Goal: Task Accomplishment & Management: Manage account settings

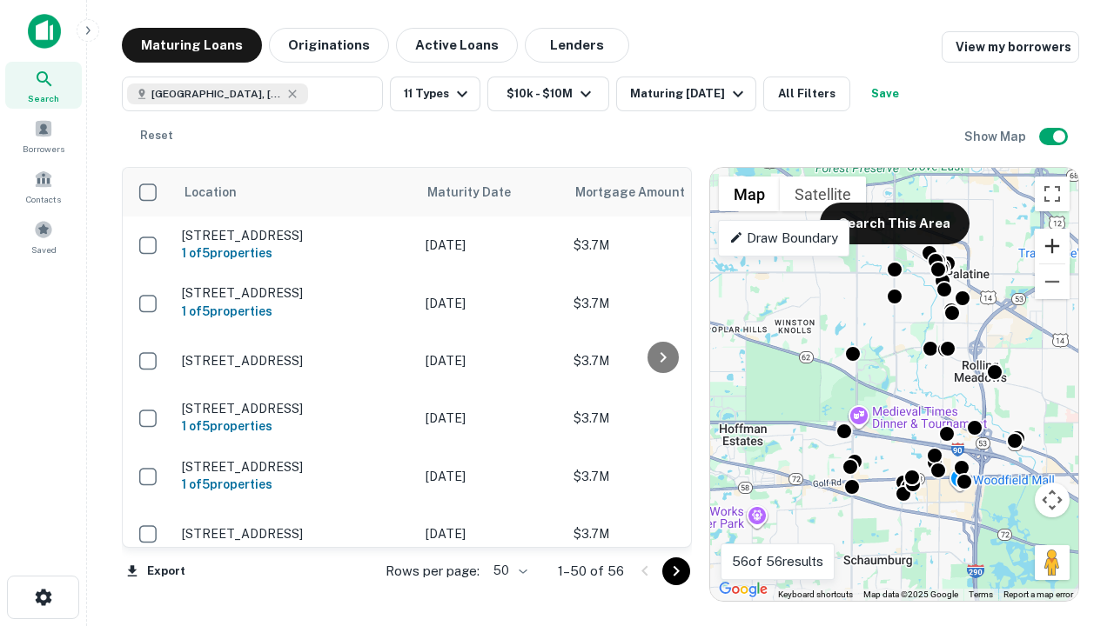
click at [1052, 246] on button "Zoom in" at bounding box center [1051, 246] width 35 height 35
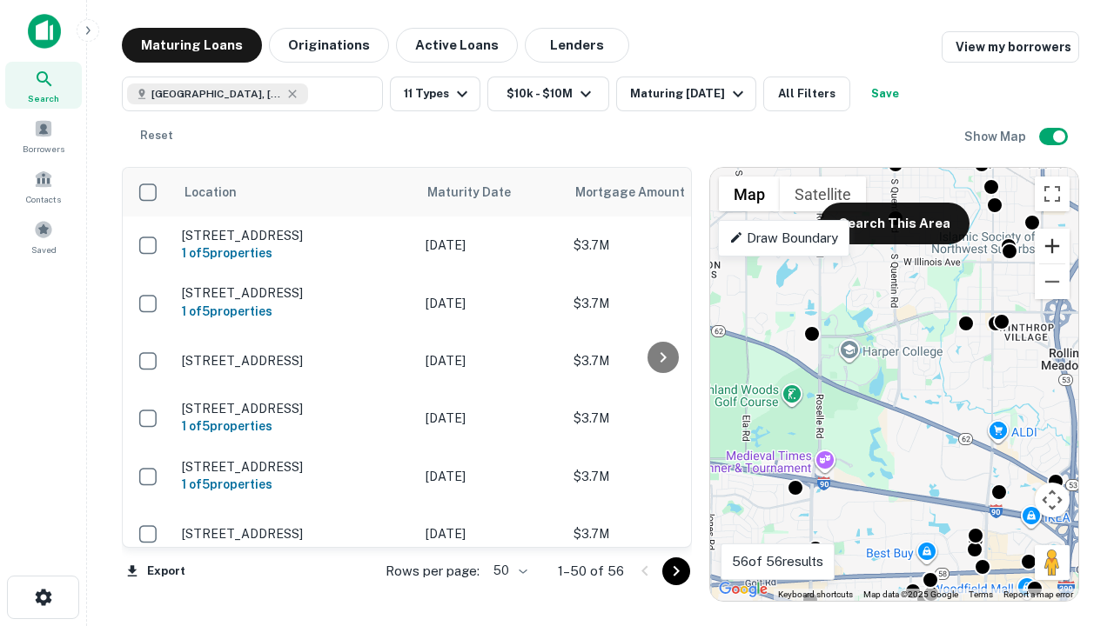
click at [1052, 246] on button "Zoom in" at bounding box center [1051, 246] width 35 height 35
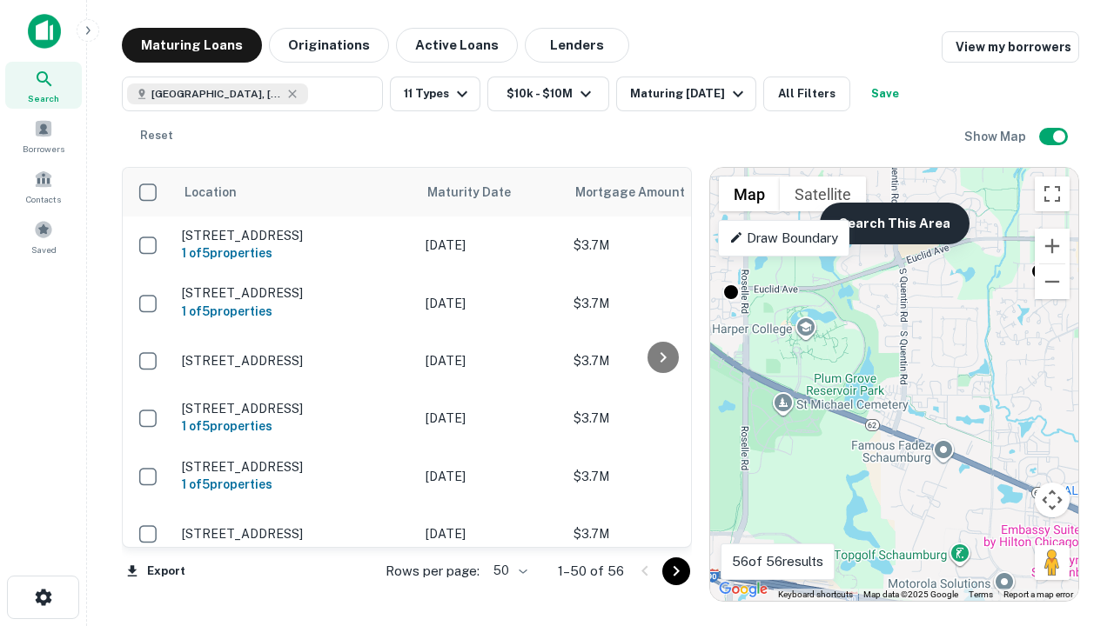
click at [893, 224] on button "Search This Area" at bounding box center [895, 224] width 150 height 42
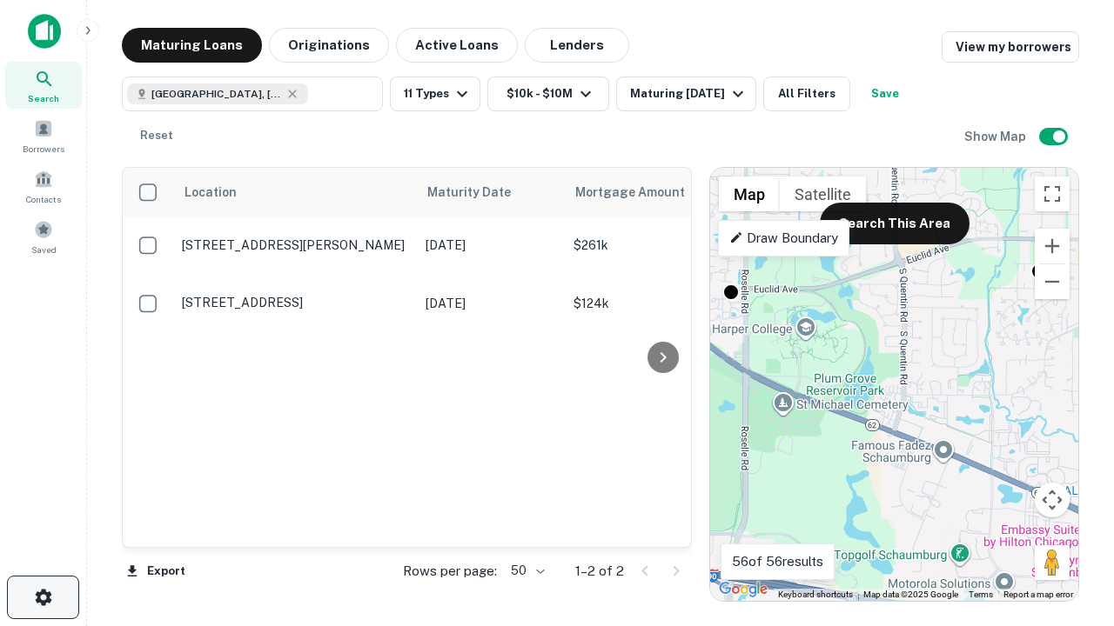
click at [43, 598] on icon "button" at bounding box center [43, 597] width 21 height 21
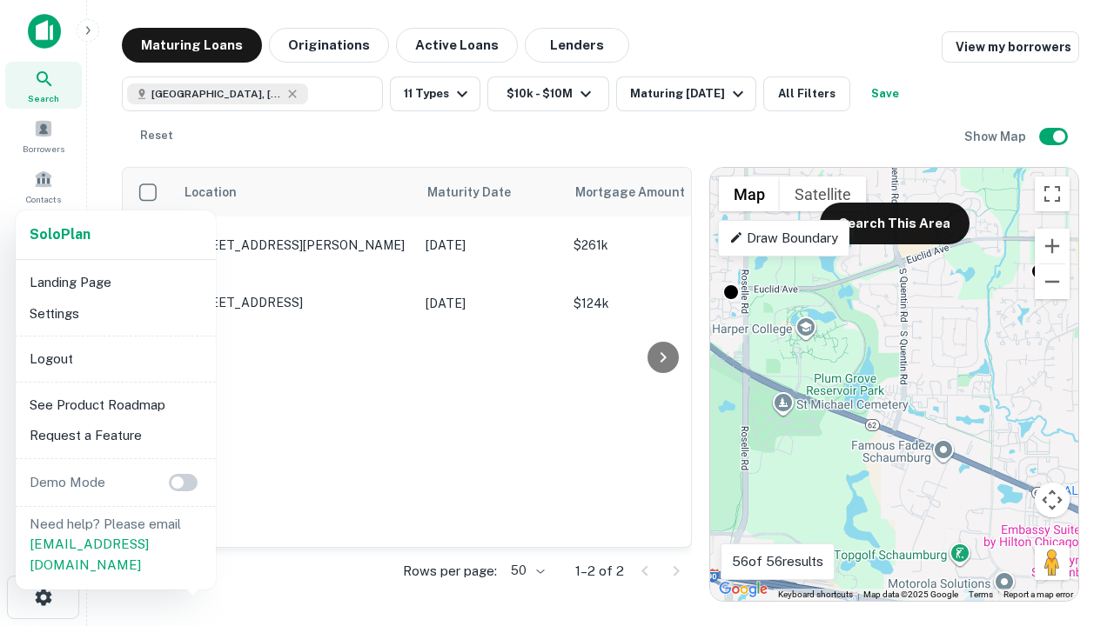
click at [115, 358] on li "Logout" at bounding box center [116, 359] width 186 height 31
